Goal: Entertainment & Leisure: Browse casually

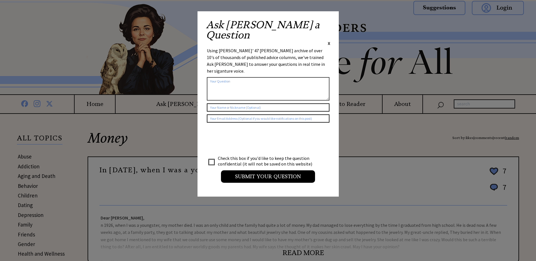
click at [328, 40] on span "X" at bounding box center [329, 43] width 3 height 6
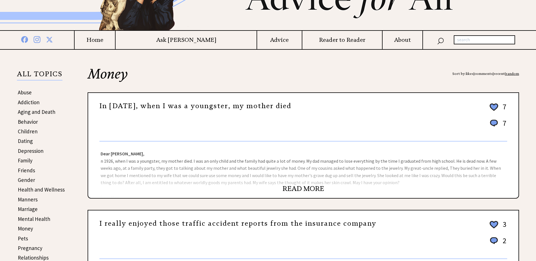
scroll to position [85, 0]
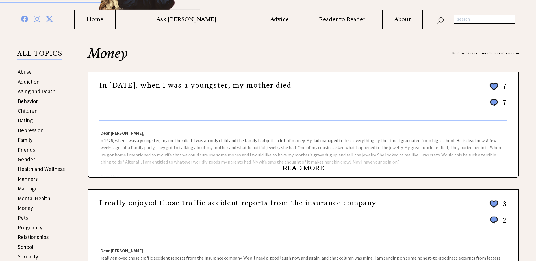
click at [294, 167] on link "READ MORE" at bounding box center [304, 168] width 42 height 8
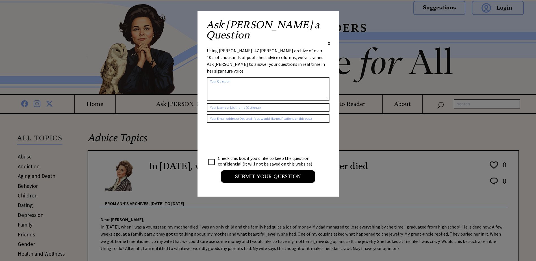
click at [329, 40] on span "X" at bounding box center [329, 43] width 3 height 6
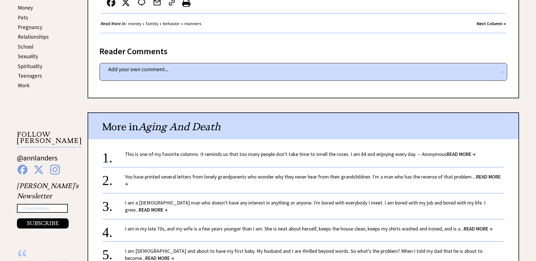
scroll to position [311, 0]
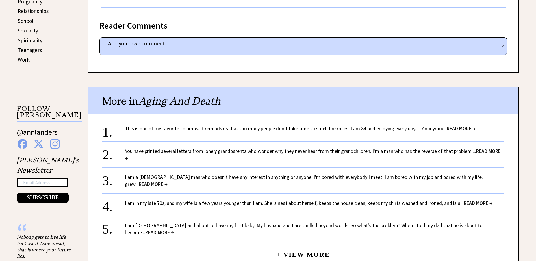
click at [187, 152] on link "You have printed several letters from lonely grandparents who wonder why they n…" at bounding box center [313, 155] width 376 height 14
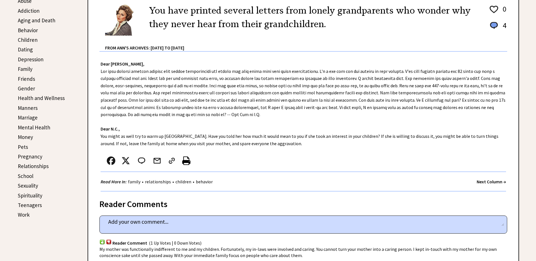
scroll to position [170, 0]
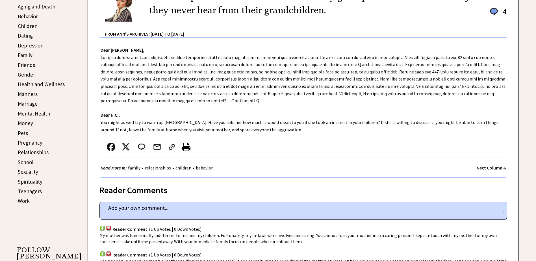
click at [480, 168] on strong "Next Column →" at bounding box center [491, 168] width 29 height 6
